Goal: Task Accomplishment & Management: Use online tool/utility

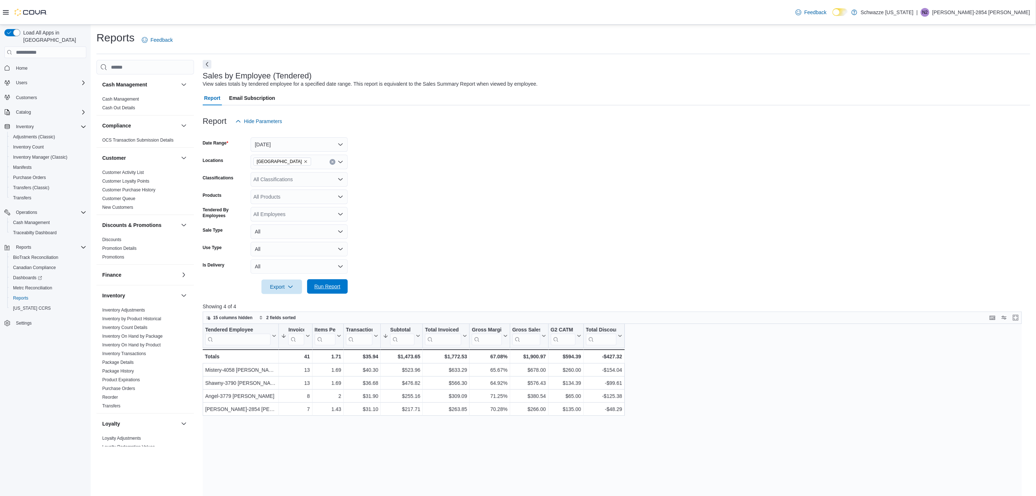
scroll to position [321, 0]
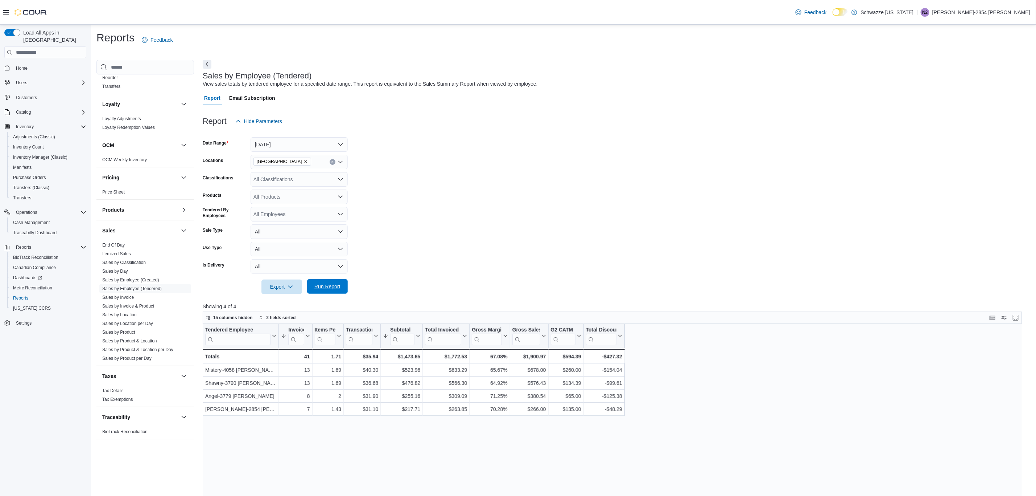
click at [334, 279] on span "Run Report" at bounding box center [328, 286] width 32 height 15
click at [333, 289] on span "Run Report" at bounding box center [328, 286] width 26 height 7
